Goal: Ask a question

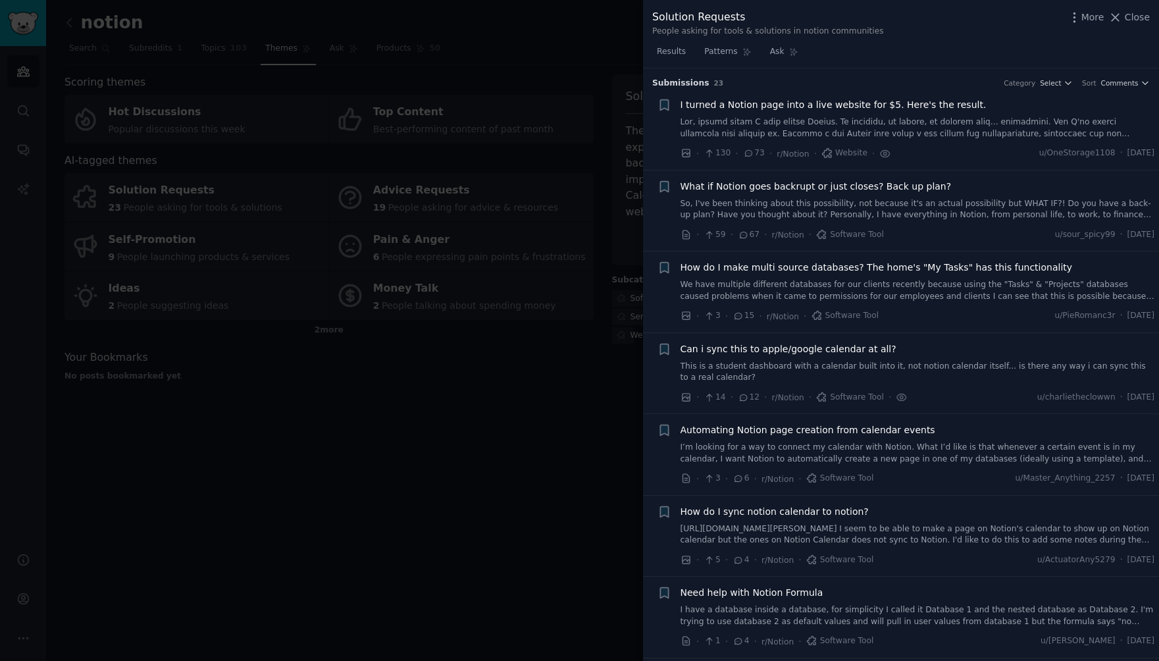
click at [509, 424] on div at bounding box center [579, 330] width 1159 height 661
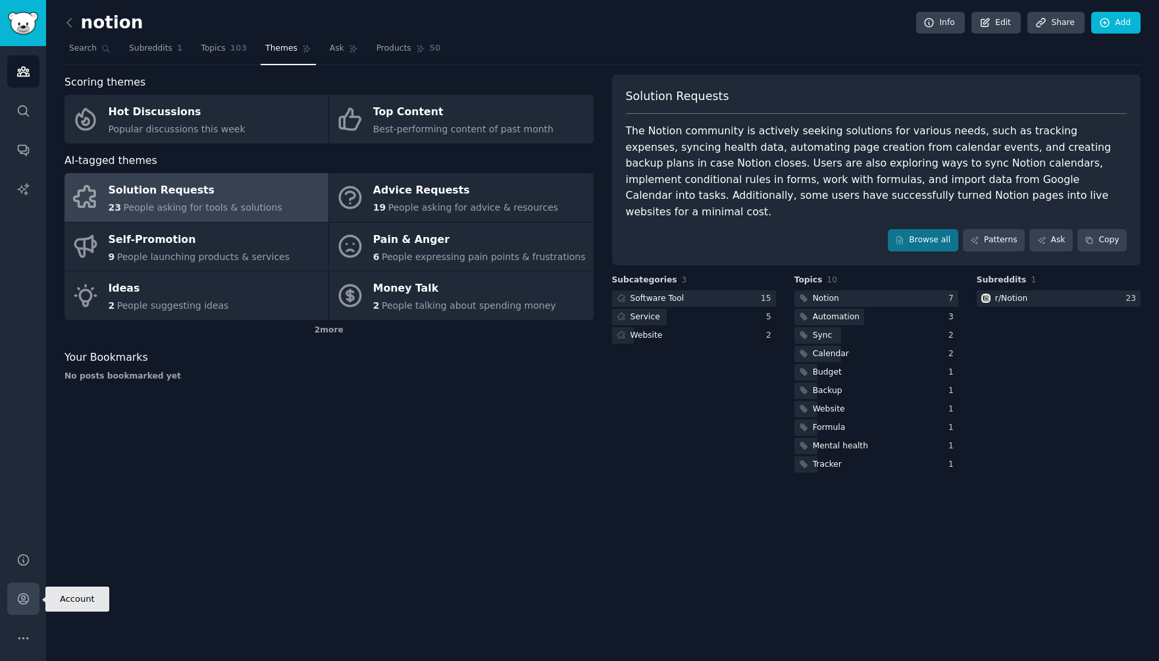
click at [28, 605] on icon "Sidebar" at bounding box center [23, 599] width 14 height 14
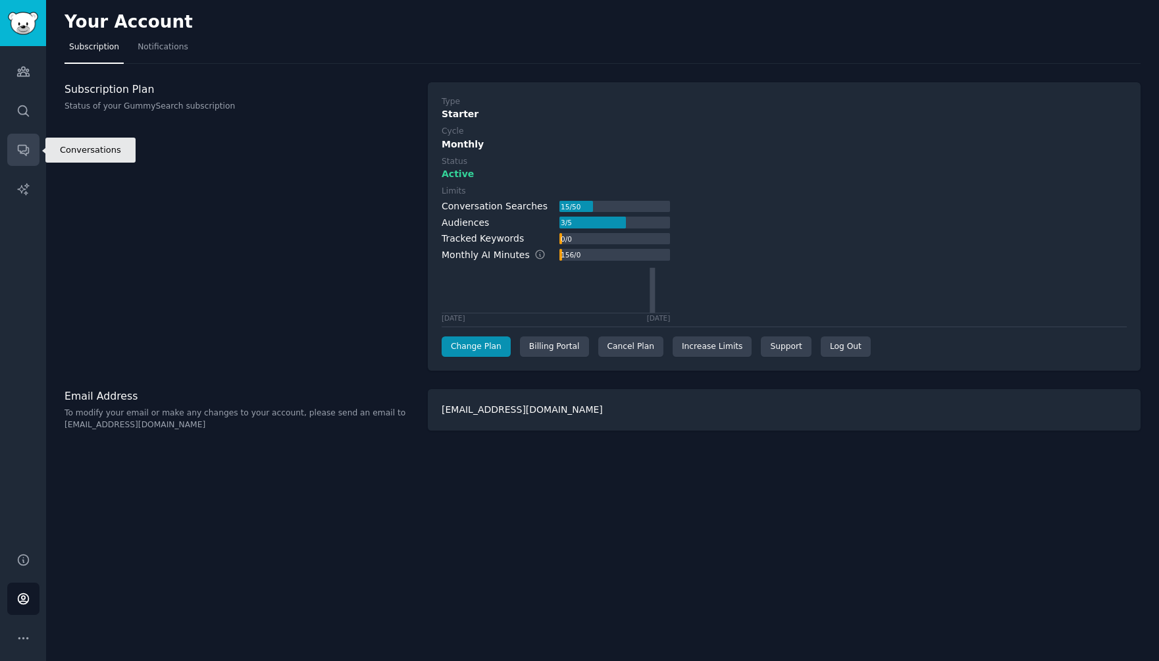
click at [25, 147] on icon "Sidebar" at bounding box center [23, 151] width 11 height 11
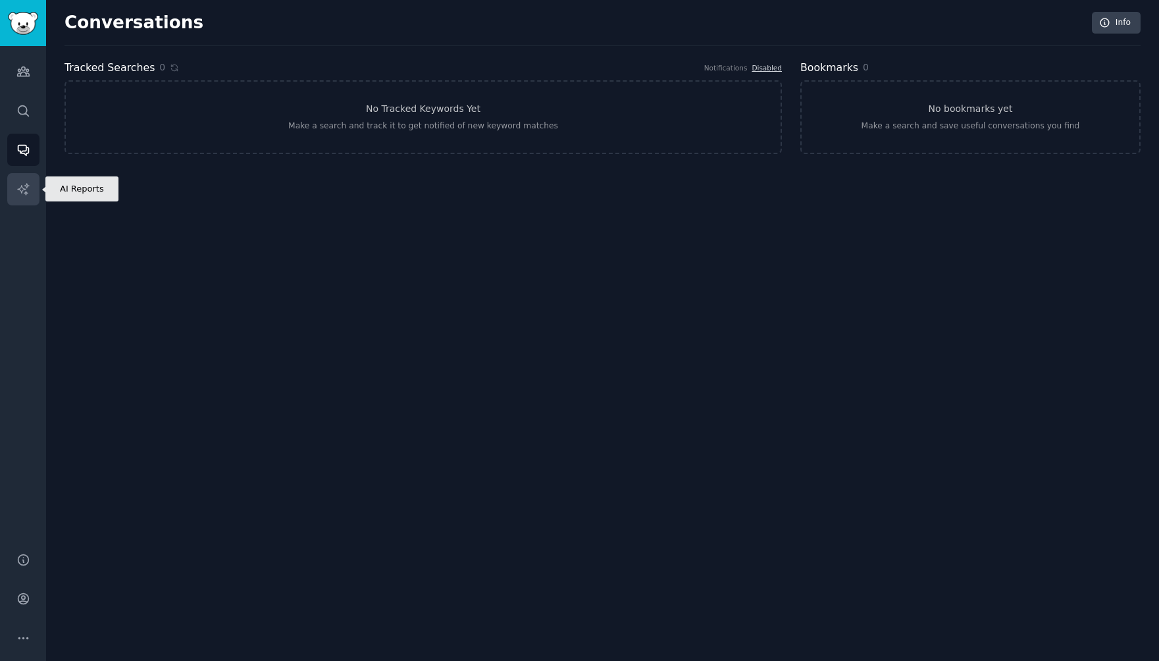
click at [30, 189] on icon "Sidebar" at bounding box center [23, 189] width 14 height 14
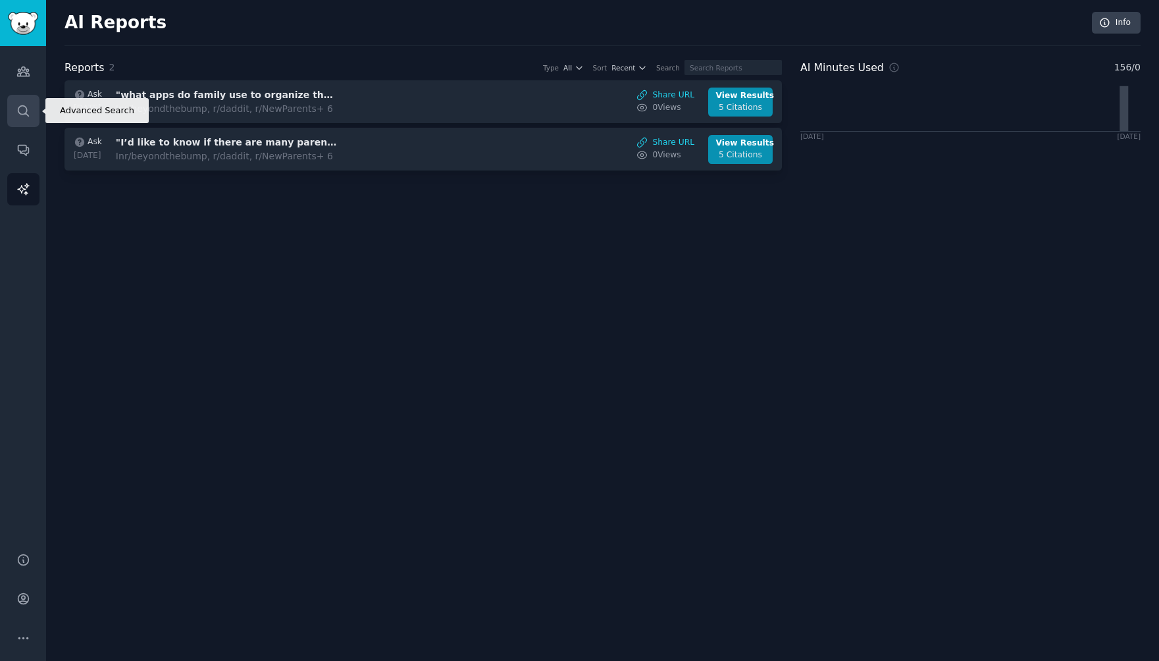
click at [28, 121] on link "Search" at bounding box center [23, 111] width 32 height 32
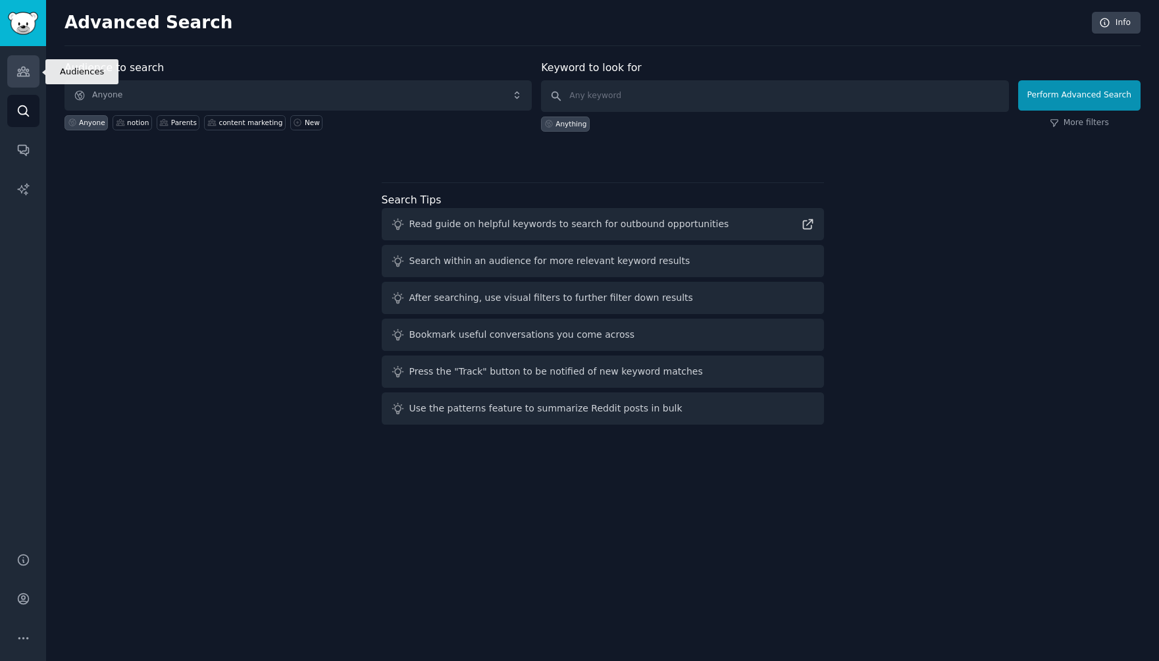
click at [26, 76] on icon "Sidebar" at bounding box center [23, 71] width 12 height 9
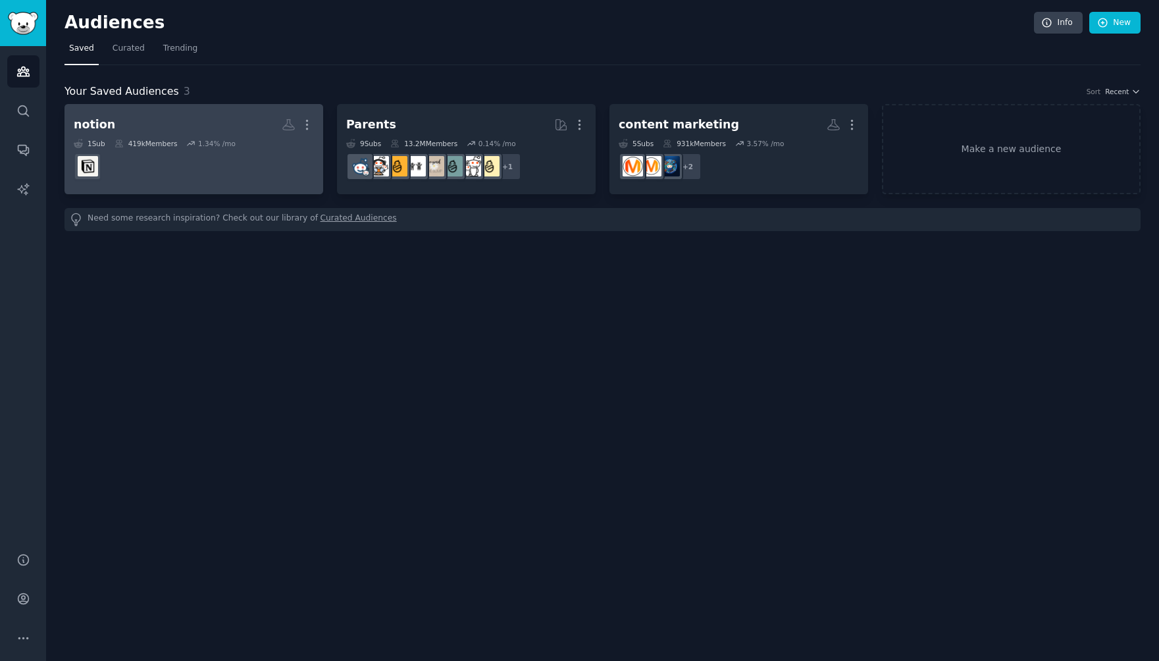
click at [187, 129] on h2 "notion Custom Audience More" at bounding box center [194, 124] width 240 height 23
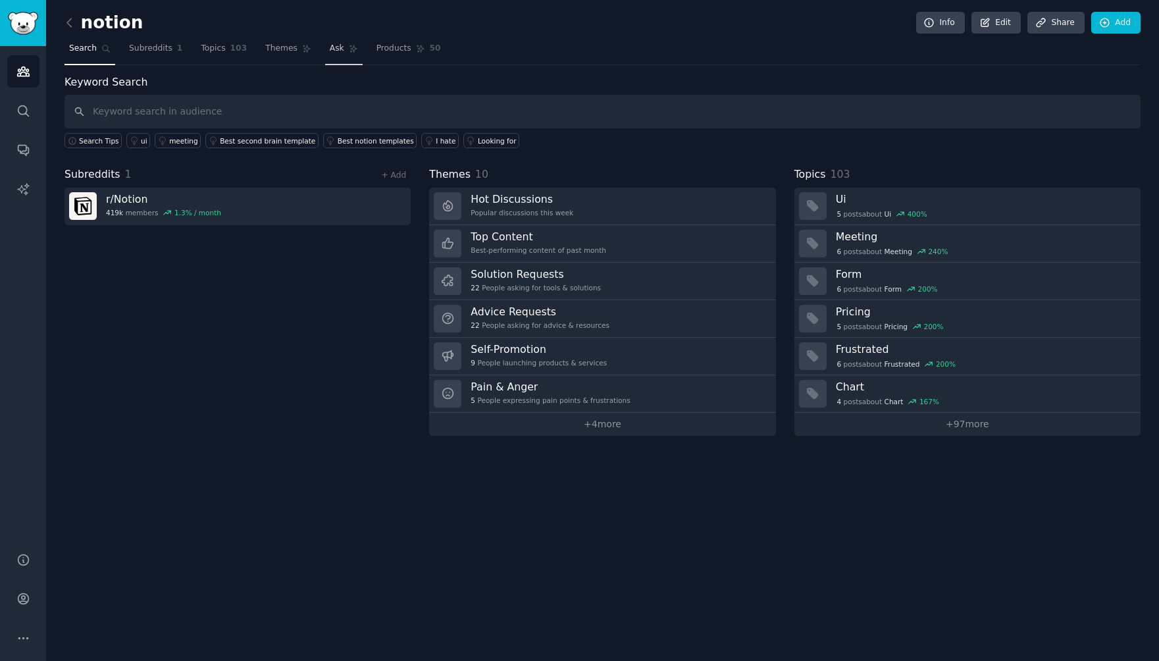
click at [330, 53] on span "Ask" at bounding box center [337, 49] width 14 height 12
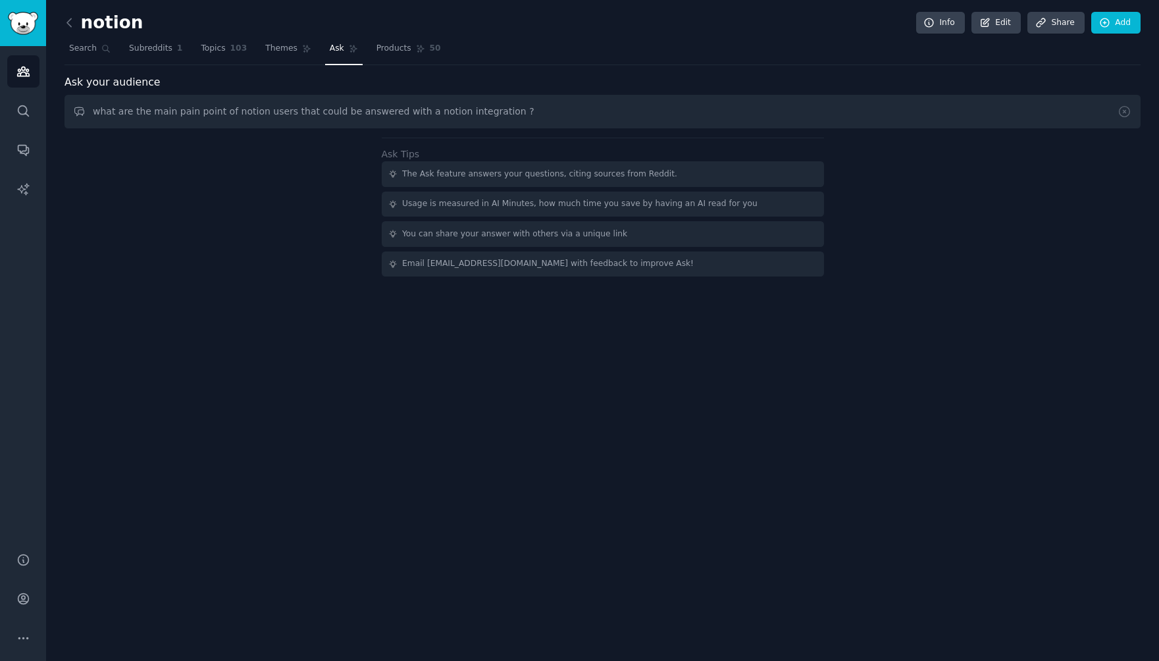
type input "what are the main pain point of notion users that could be answered with a noti…"
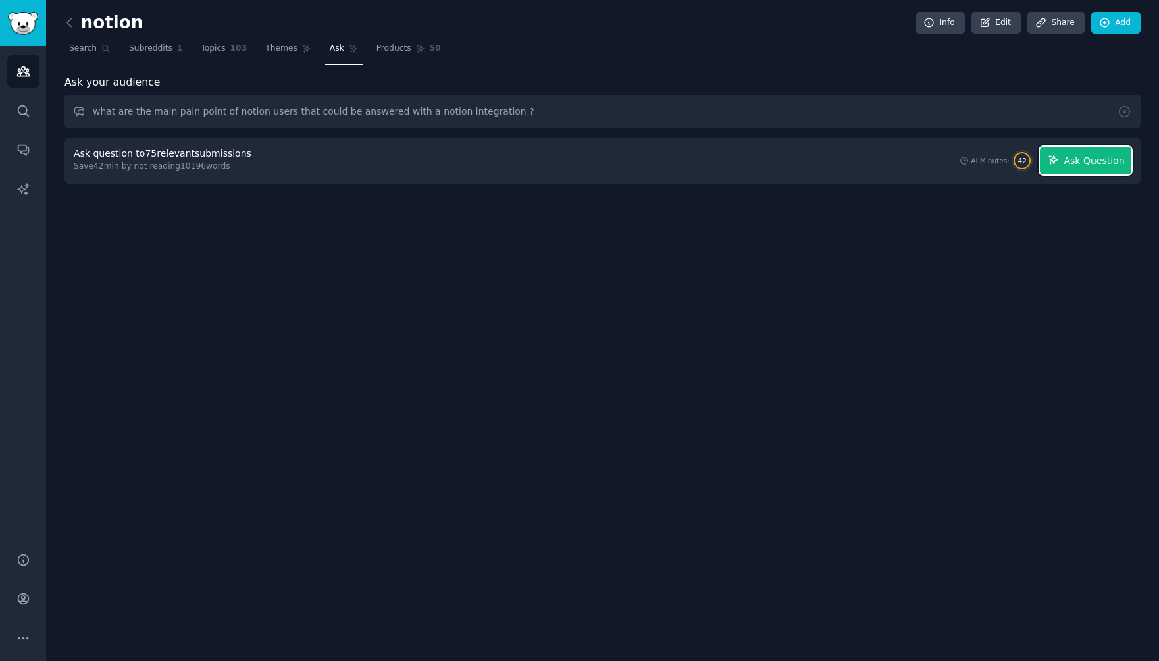
click at [1128, 168] on button "Ask Question" at bounding box center [1086, 161] width 92 height 28
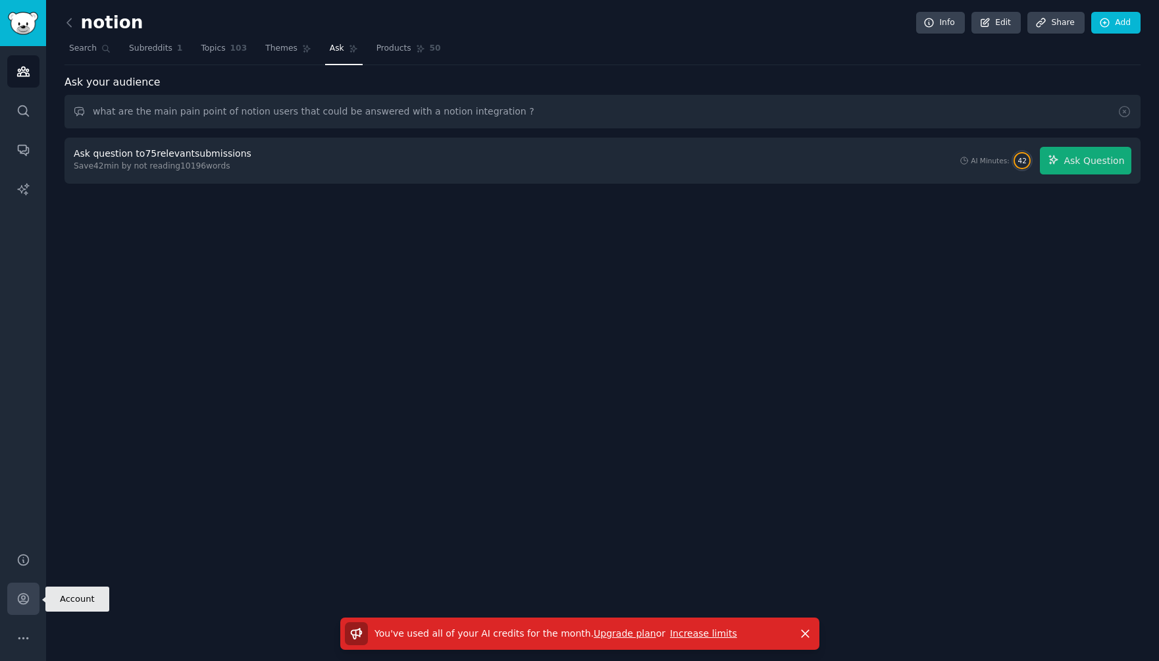
click at [26, 598] on icon "Sidebar" at bounding box center [23, 599] width 14 height 14
